Goal: Transaction & Acquisition: Purchase product/service

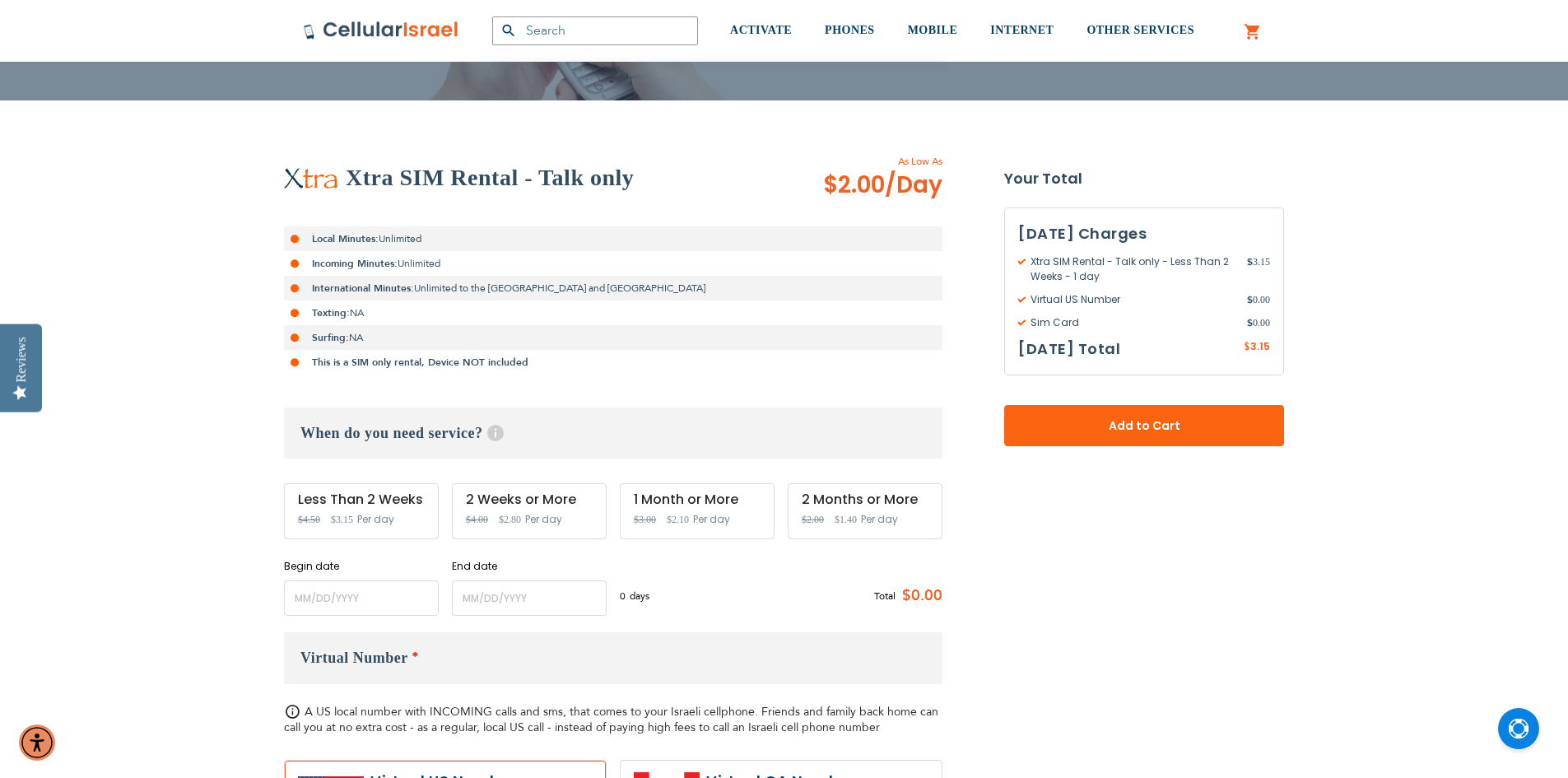
scroll to position [247, 0]
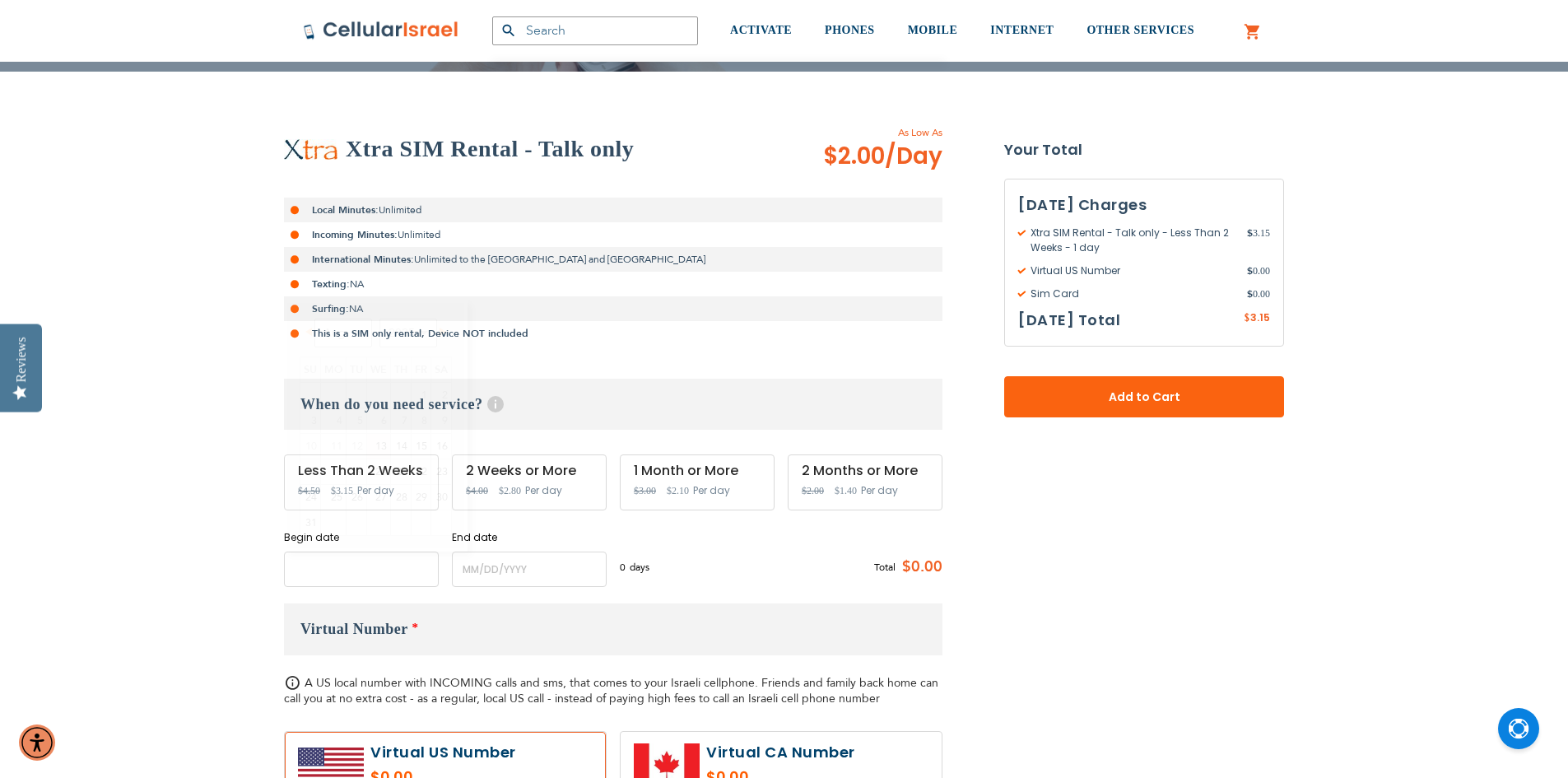
click at [337, 574] on input "name" at bounding box center [360, 569] width 154 height 36
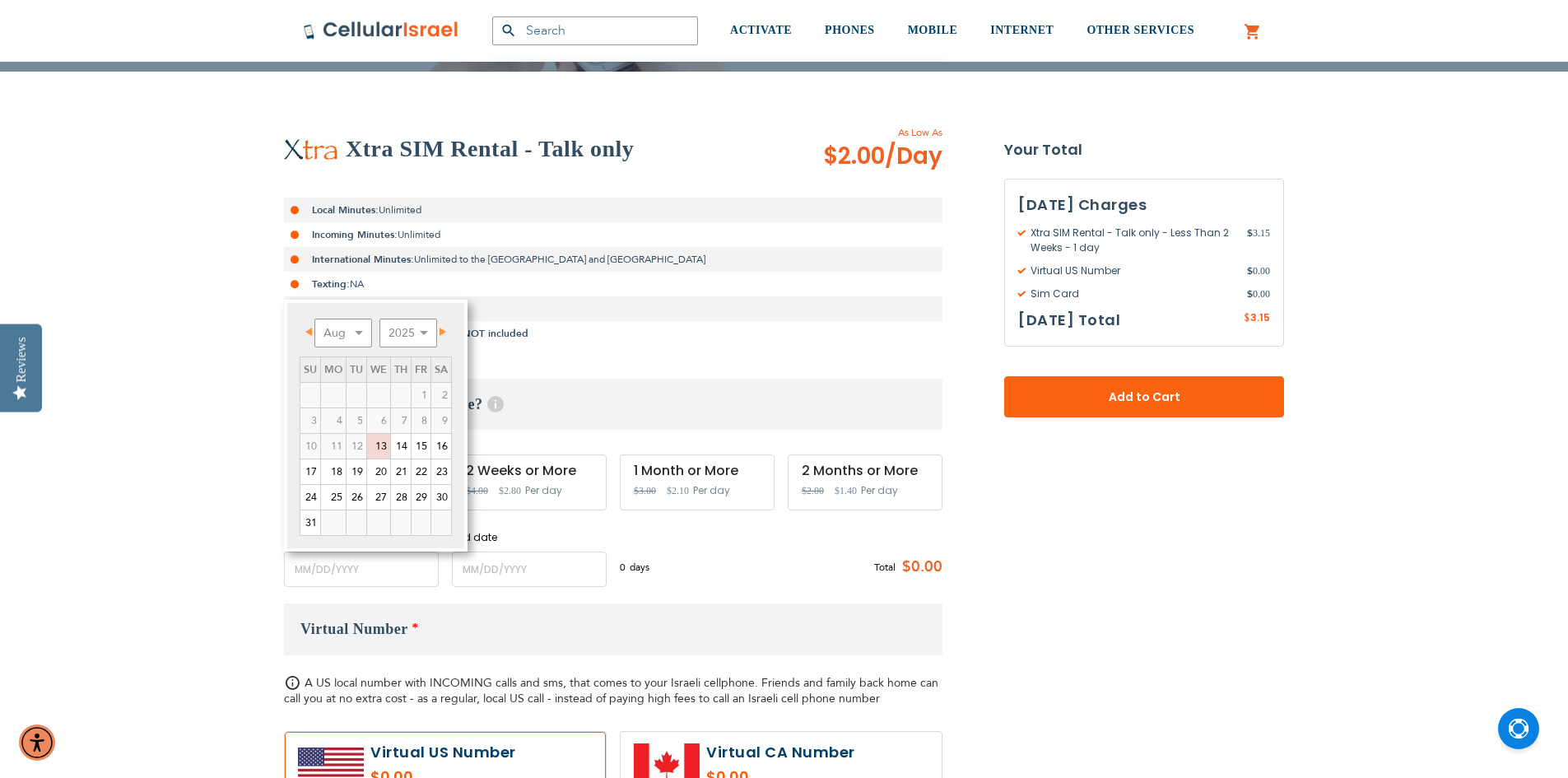
click at [446, 326] on link "Next" at bounding box center [440, 331] width 21 height 21
click at [406, 421] on link "11" at bounding box center [401, 420] width 20 height 24
type input "[DATE]"
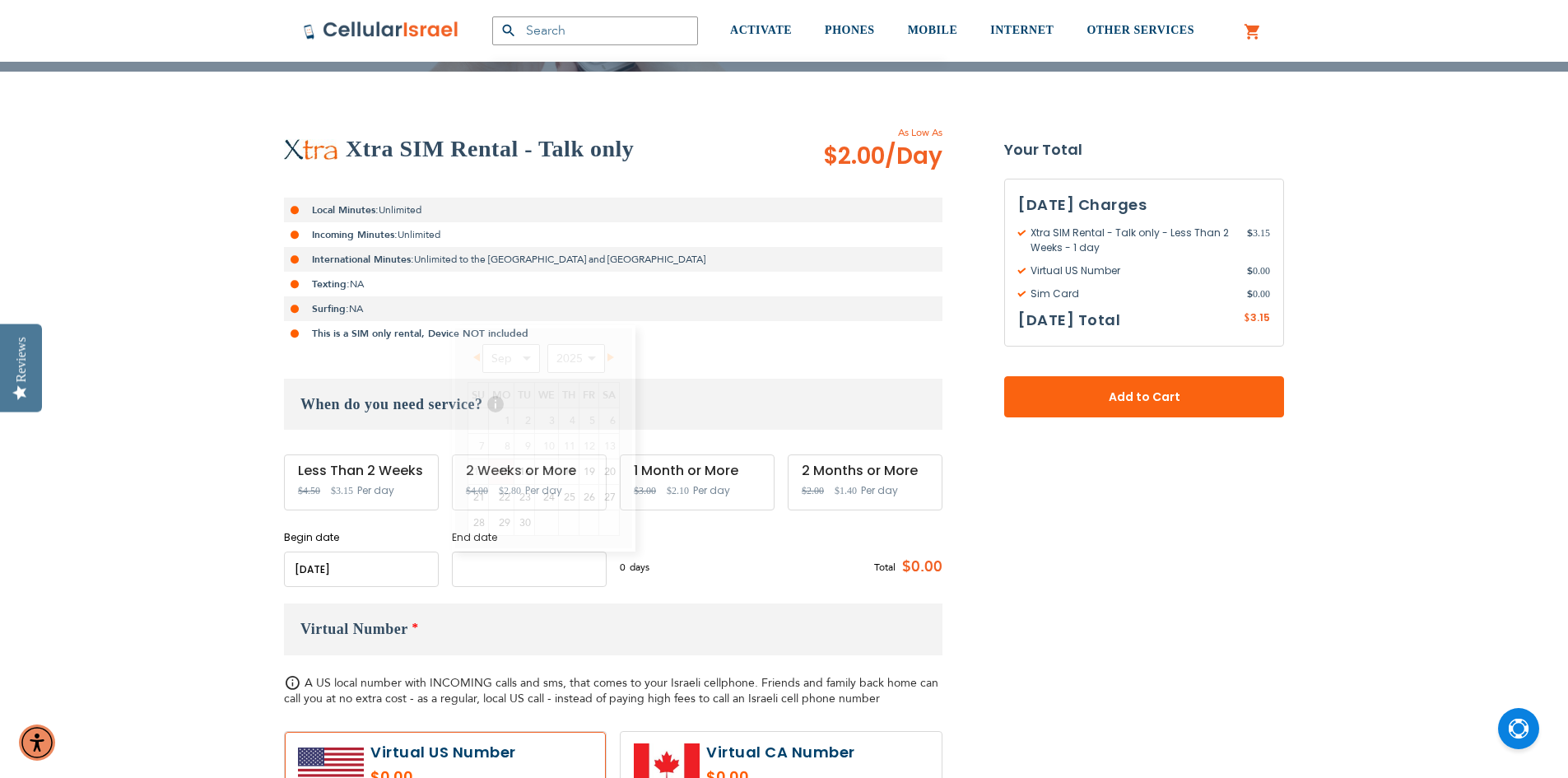
click at [533, 552] on input "name" at bounding box center [529, 569] width 154 height 36
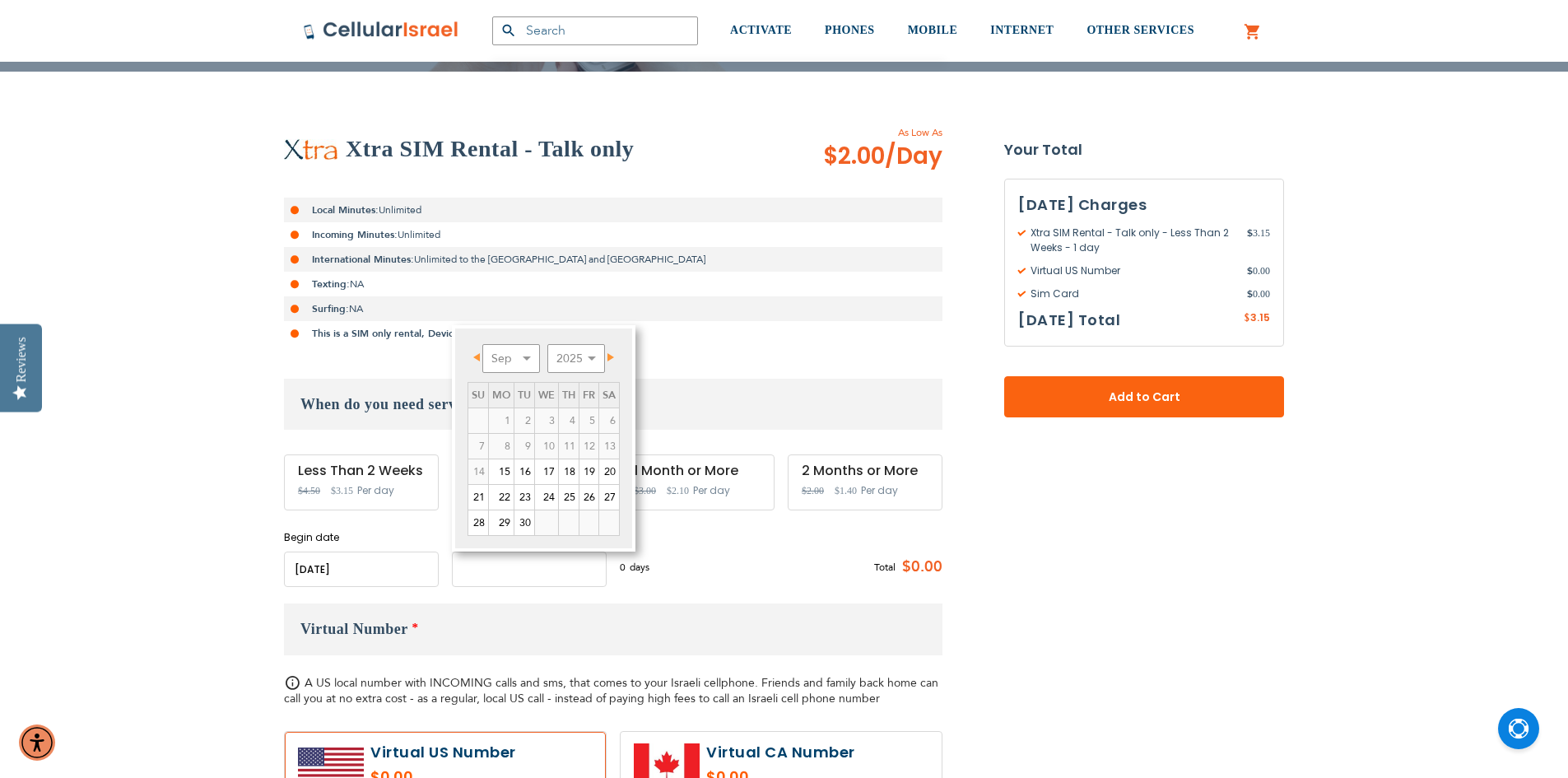
click at [508, 576] on input "name" at bounding box center [529, 569] width 154 height 36
click at [612, 475] on link "20" at bounding box center [608, 472] width 20 height 24
type input "[DATE]"
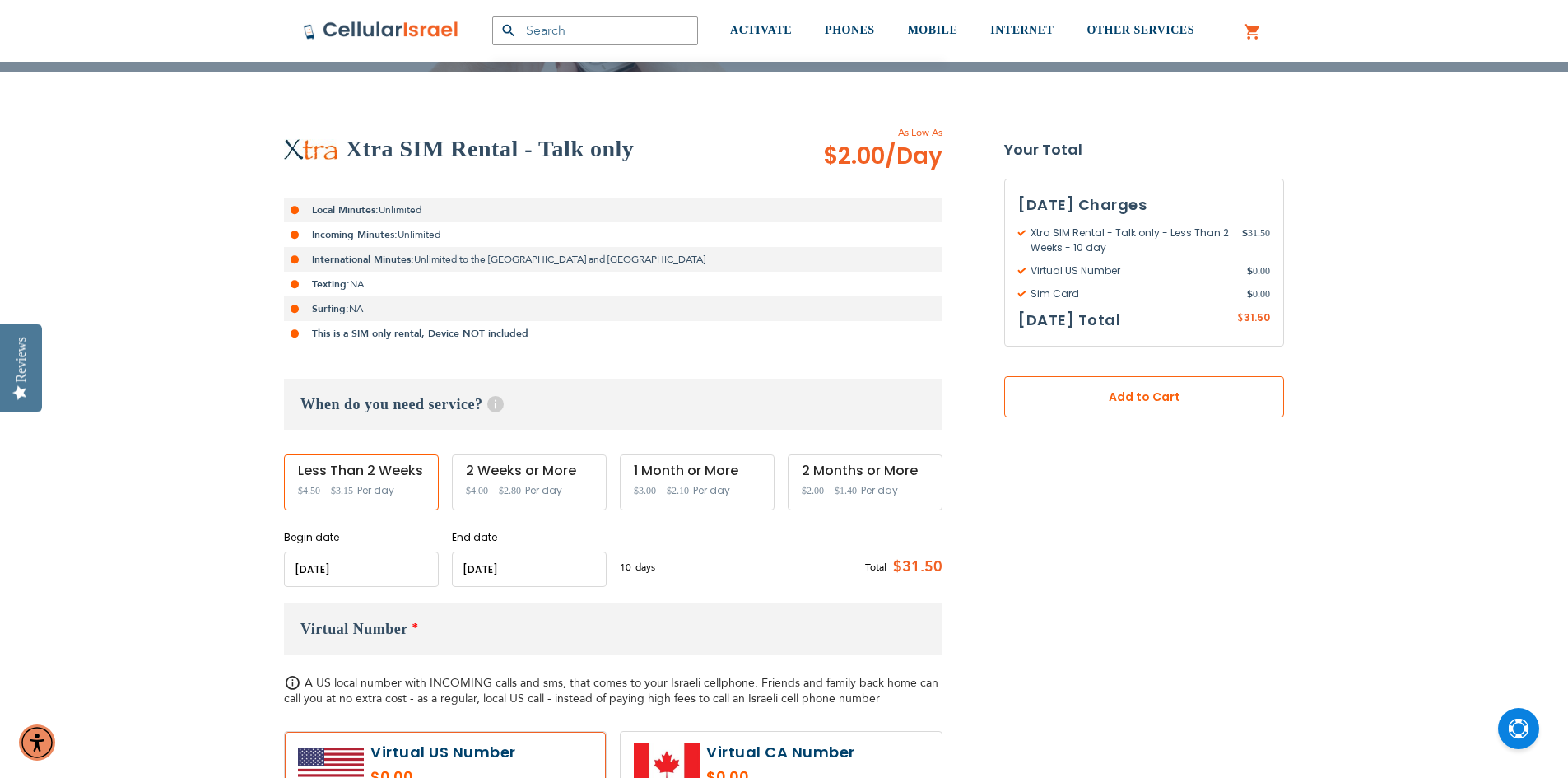
click at [1054, 391] on button "Add to Cart" at bounding box center [1144, 397] width 280 height 41
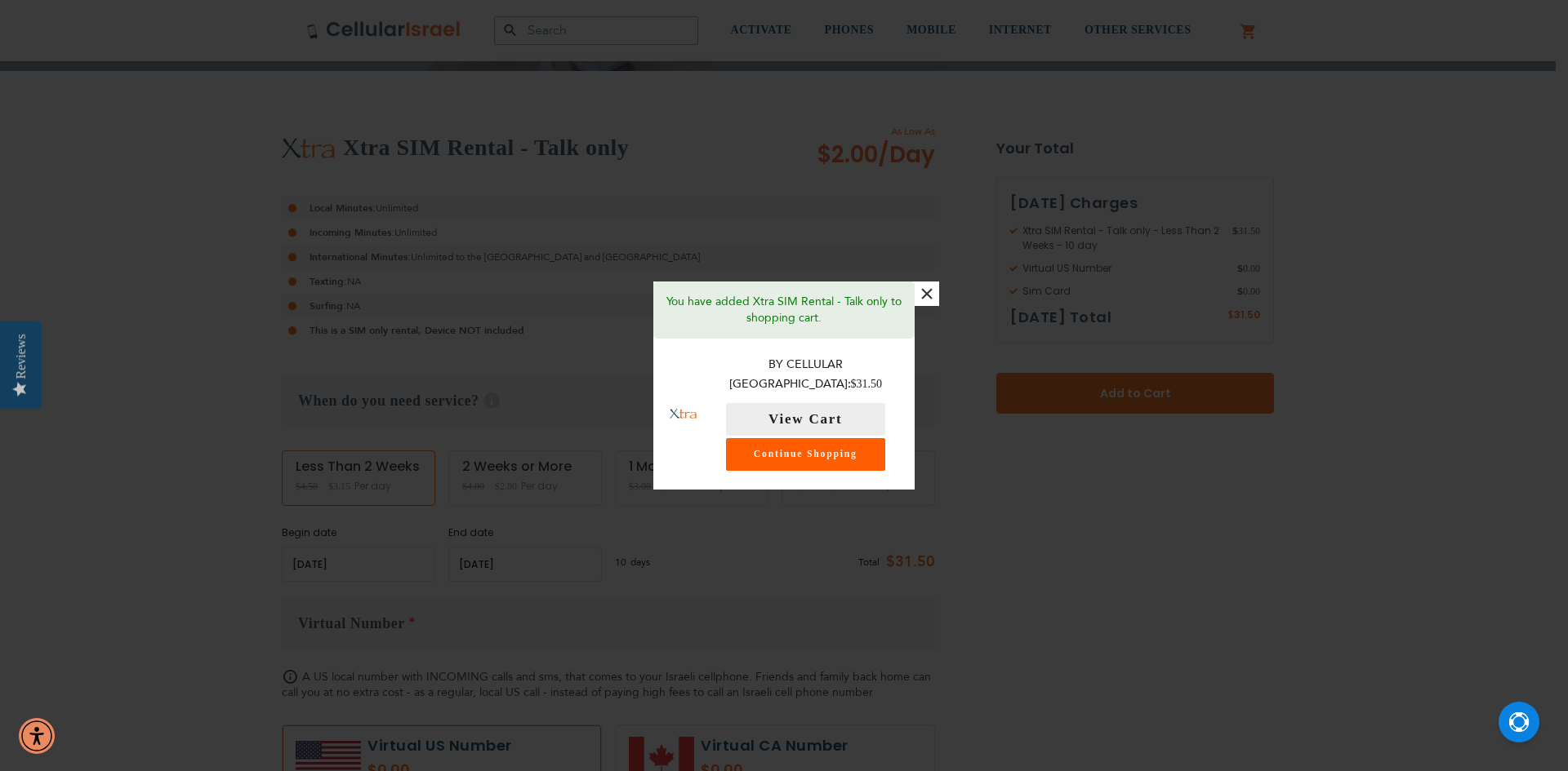
click at [782, 452] on link "Continue Shopping" at bounding box center [806, 454] width 160 height 32
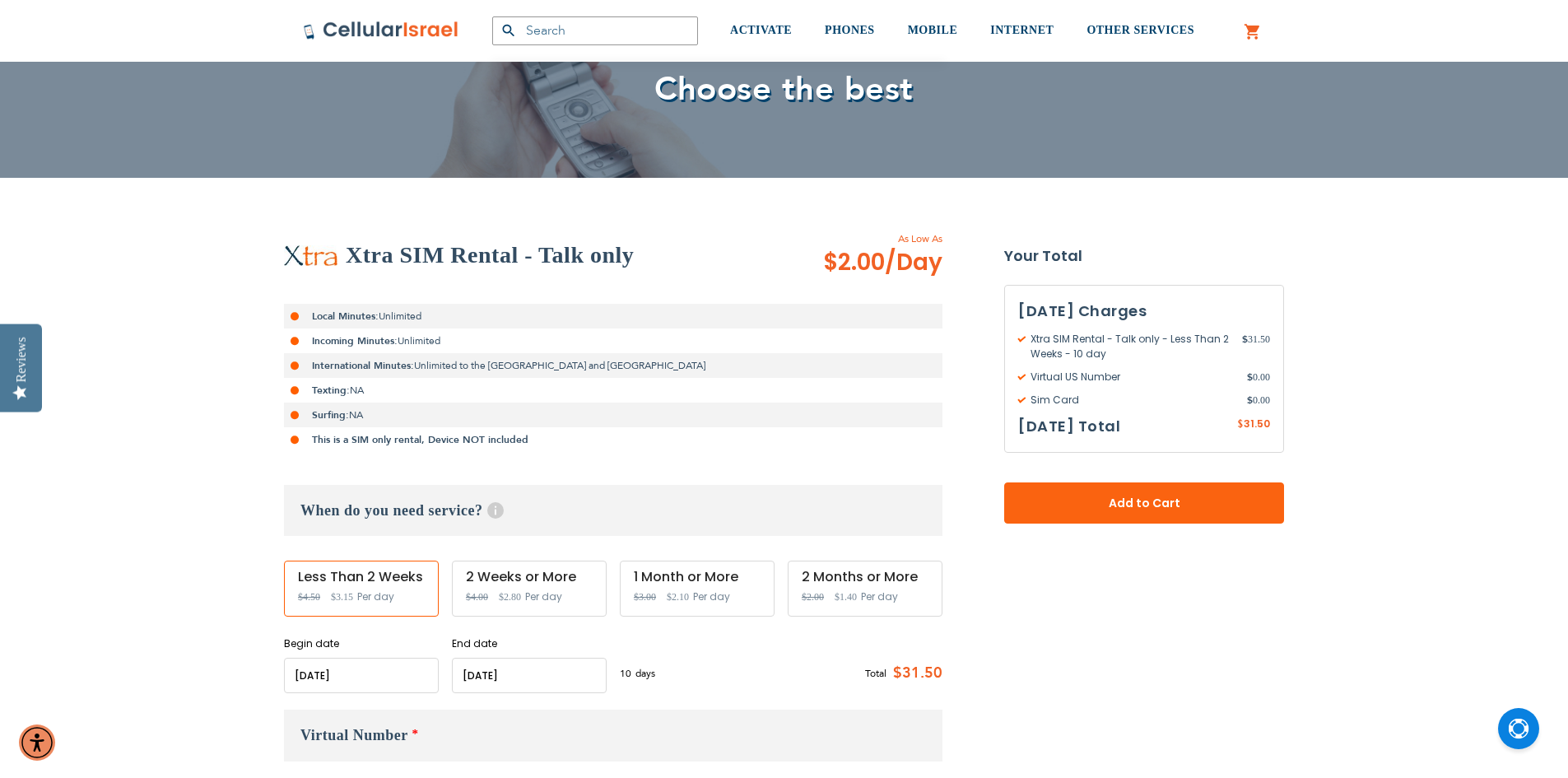
scroll to position [0, 0]
